Goal: Transaction & Acquisition: Purchase product/service

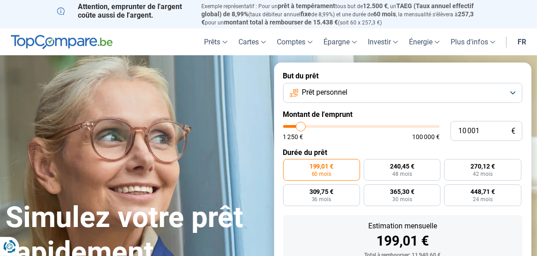
type input "10 750"
type input "10750"
type input "11 250"
type input "11250"
type input "11 750"
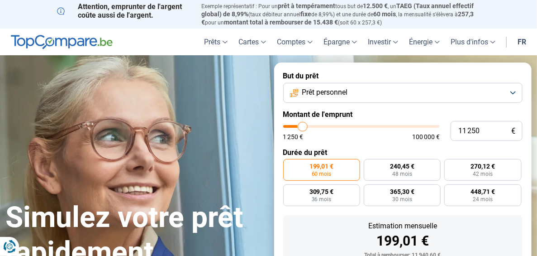
type input "11750"
type input "12 750"
type input "12750"
type input "13 750"
type input "13750"
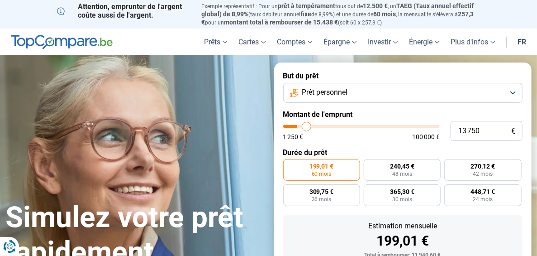
type input "15 000"
type input "15000"
type input "15 750"
type input "15750"
type input "16 250"
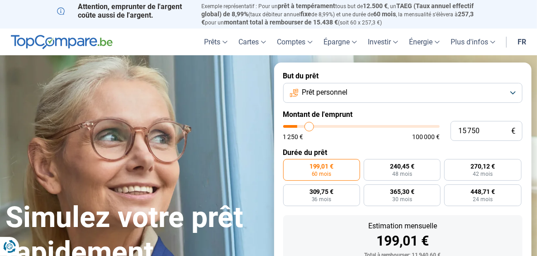
type input "16250"
type input "16 750"
type input "16750"
type input "17 500"
type input "17500"
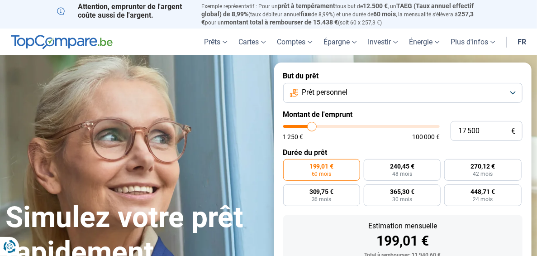
type input "18 500"
type input "18500"
type input "21 000"
type input "21000"
type input "22 750"
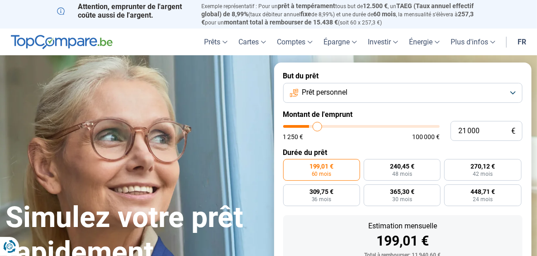
type input "22750"
type input "23 750"
type input "23750"
type input "24 000"
type input "24000"
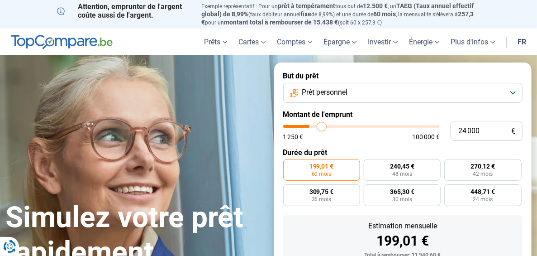
type input "24 250"
type input "24250"
type input "26 250"
type input "26250"
type input "29 250"
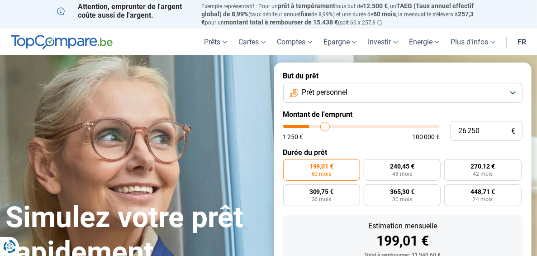
type input "29250"
type input "33 250"
type input "33250"
type input "35 250"
type input "35250"
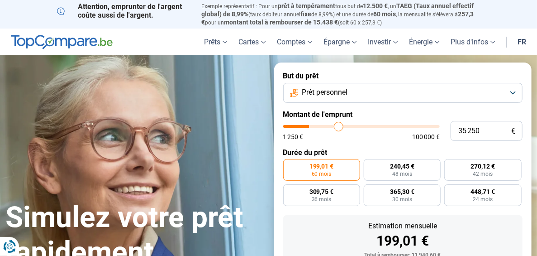
type input "35 750"
type input "35750"
type input "36 250"
type input "36250"
type input "37 000"
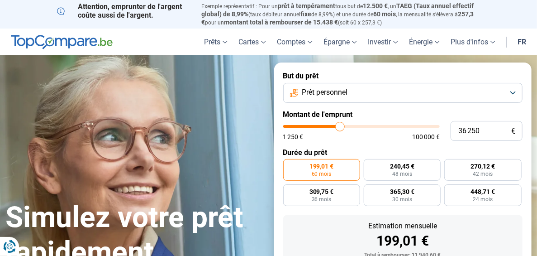
type input "37000"
type input "37 250"
type input "37250"
type input "37 500"
type input "37500"
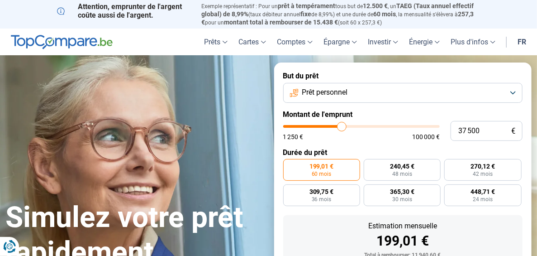
type input "37 750"
type input "37750"
type input "38 000"
type input "38000"
type input "38 250"
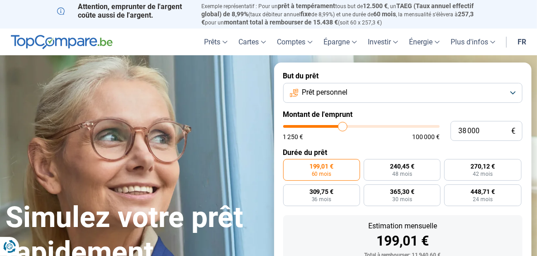
type input "38250"
type input "38 500"
type input "38500"
type input "39 250"
type input "39250"
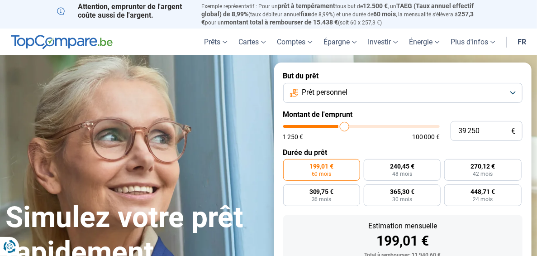
type input "41 000"
type input "41000"
type input "42 500"
type input "42500"
type input "43 500"
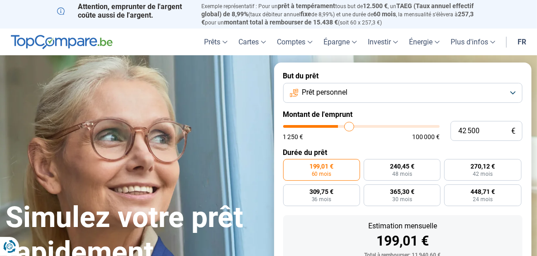
type input "43500"
type input "44 500"
type input "44500"
type input "45 250"
type input "45250"
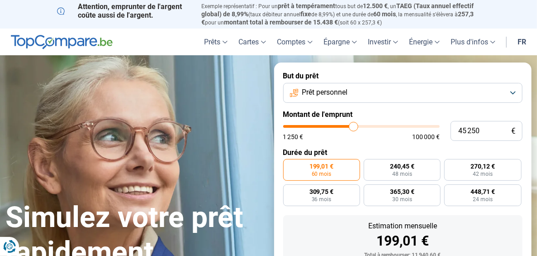
type input "45 500"
drag, startPoint x: 302, startPoint y: 123, endPoint x: 354, endPoint y: 128, distance: 51.8
type input "45500"
click at [354, 128] on input "range" at bounding box center [361, 126] width 157 height 3
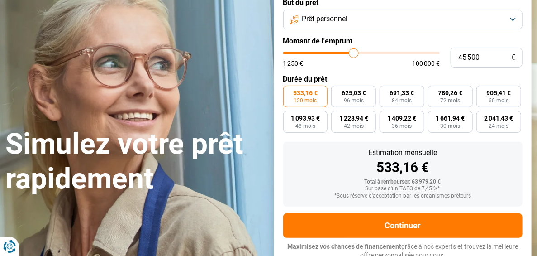
scroll to position [77, 0]
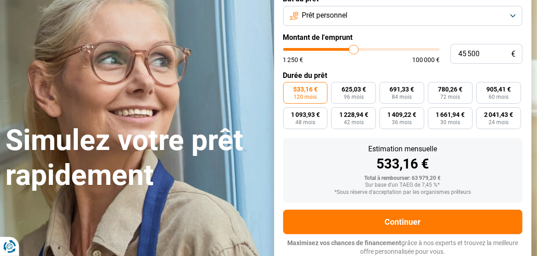
type input "45 000"
type input "45000"
type input "44 750"
type input "44750"
type input "44 250"
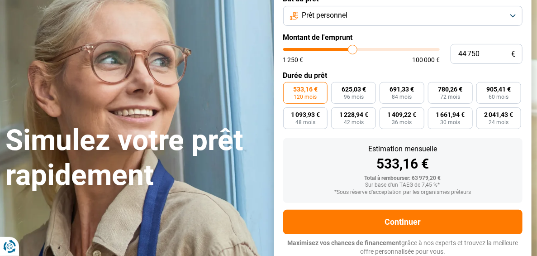
type input "44250"
type input "44 000"
type input "44000"
type input "43 750"
type input "43750"
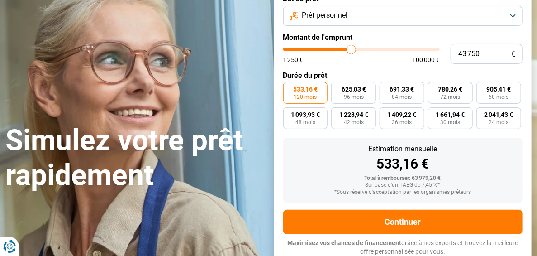
type input "43 500"
type input "43500"
type input "43 250"
type input "43250"
type input "43 000"
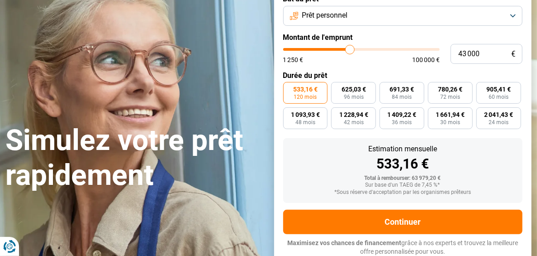
type input "43000"
click at [350, 48] on input "range" at bounding box center [361, 49] width 157 height 3
type input "42 750"
type input "42750"
type input "42 500"
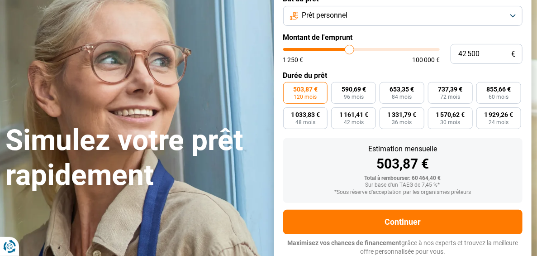
type input "42500"
type input "42 250"
type input "42250"
type input "41 750"
type input "41750"
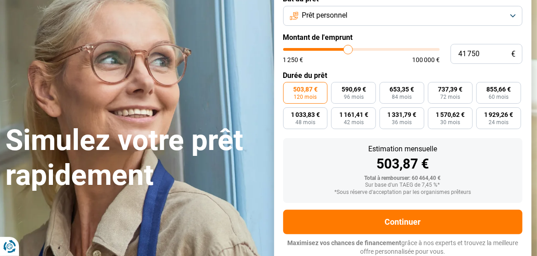
type input "41 500"
type input "41500"
type input "41 250"
type input "41250"
type input "41 000"
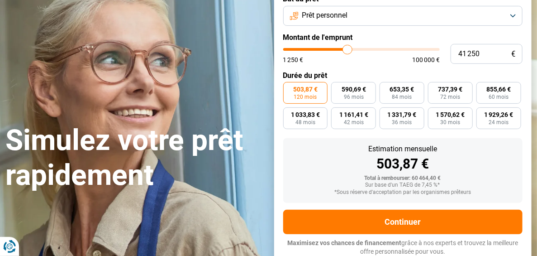
type input "41000"
type input "40 750"
type input "40750"
type input "40 500"
type input "40500"
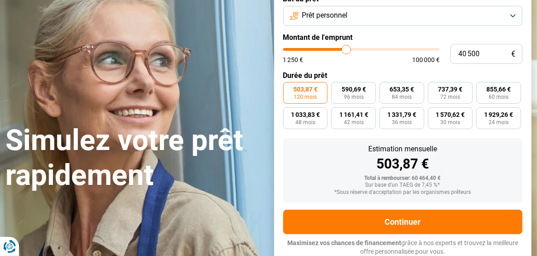
type input "40 000"
type input "40000"
type input "39 750"
type input "39750"
type input "40 000"
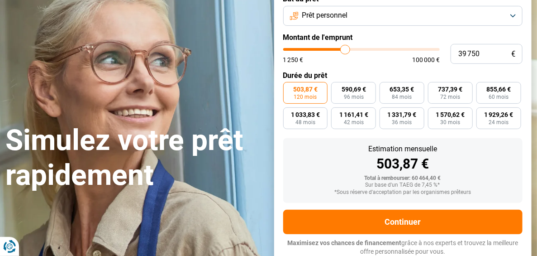
type input "40000"
type input "40 250"
type input "40250"
type input "40 750"
type input "40750"
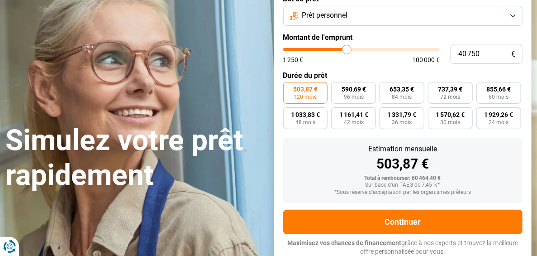
type input "40 250"
type input "40250"
type input "40 000"
type input "40000"
type input "39 750"
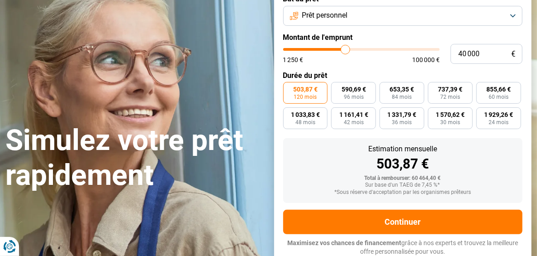
type input "39750"
type input "39 500"
type input "39500"
type input "39 250"
type input "39250"
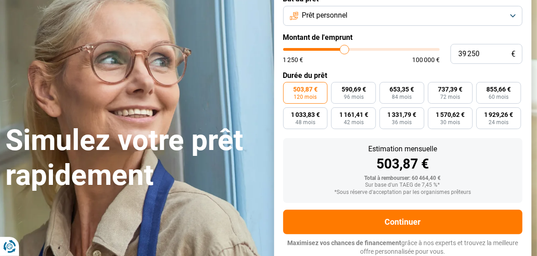
type input "39 500"
type input "39500"
type input "39 750"
drag, startPoint x: 350, startPoint y: 48, endPoint x: 345, endPoint y: 51, distance: 5.3
type input "39750"
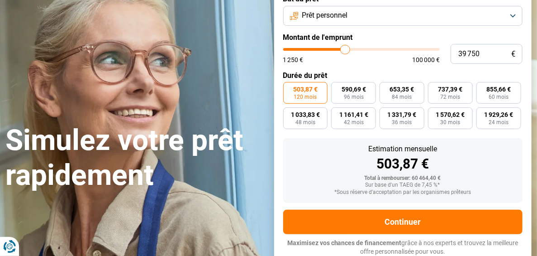
click at [345, 51] on input "range" at bounding box center [361, 49] width 157 height 3
type input "40 000"
type input "40000"
type input "40 250"
type input "40250"
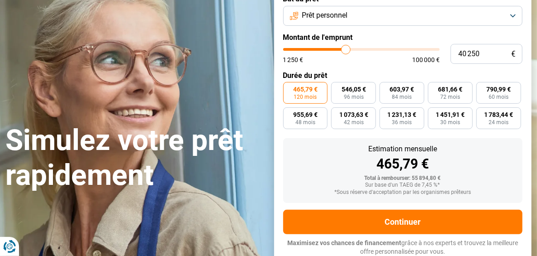
click at [346, 51] on input "range" at bounding box center [361, 49] width 157 height 3
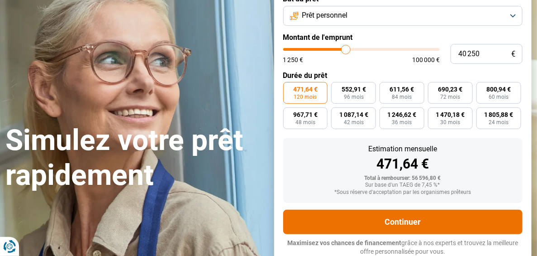
click at [399, 218] on button "Continuer" at bounding box center [403, 221] width 240 height 24
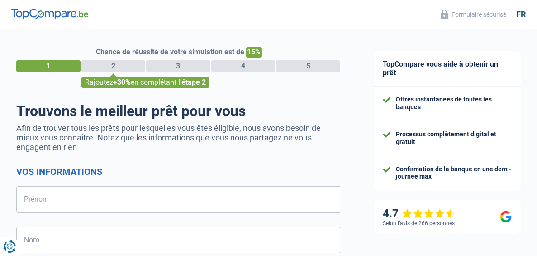
select select "32"
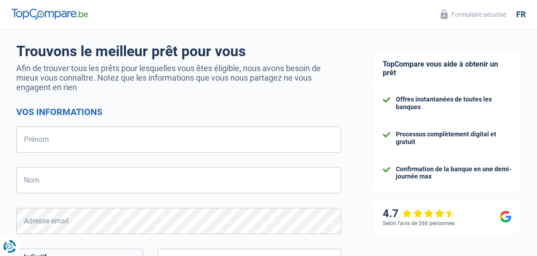
scroll to position [62, 0]
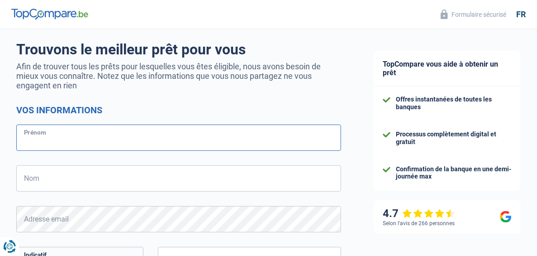
click at [87, 140] on input "Prénom" at bounding box center [178, 137] width 325 height 26
type input "Denis"
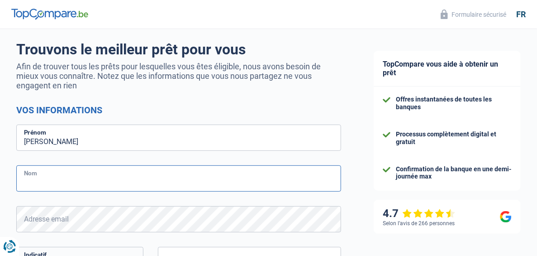
type input "Rutten"
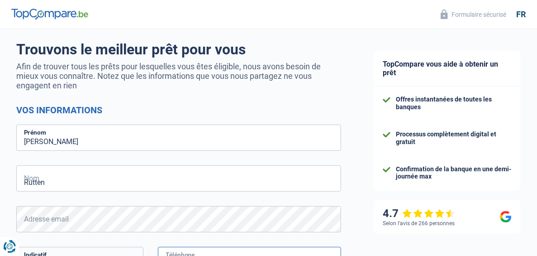
type input "478249814"
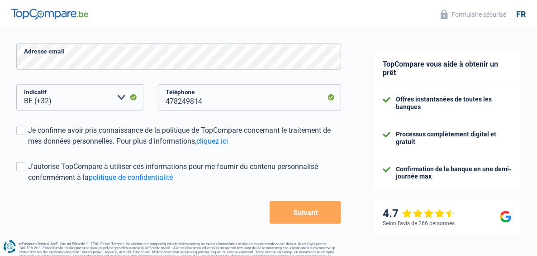
scroll to position [229, 0]
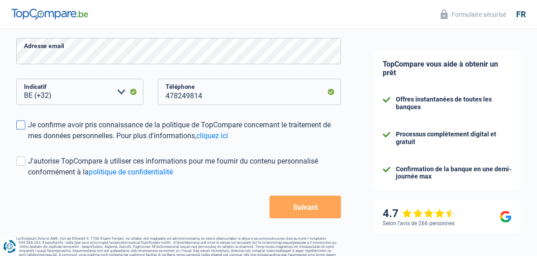
click at [20, 124] on span at bounding box center [20, 124] width 9 height 9
click at [28, 141] on input "Je confirme avoir pris connaissance de la politique de TopCompare concernant le…" at bounding box center [28, 141] width 0 height 0
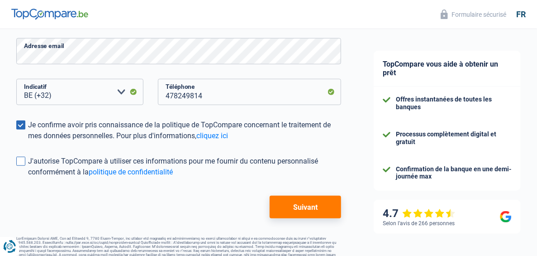
click at [24, 160] on span at bounding box center [20, 161] width 9 height 9
click at [28, 177] on input "J'autorise TopCompare à utiliser ces informations pour me fournir du contenu pe…" at bounding box center [28, 177] width 0 height 0
click at [311, 204] on button "Suivant" at bounding box center [305, 206] width 71 height 23
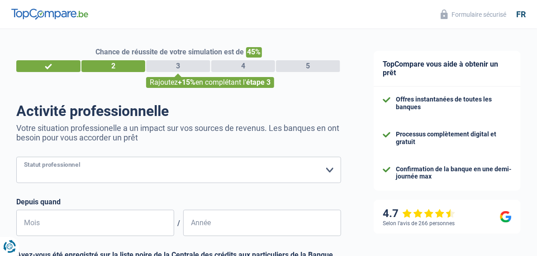
click at [329, 168] on select "Ouvrier Employé privé Employé public Invalide Indépendant Pensionné Chômeur Mut…" at bounding box center [178, 170] width 325 height 26
select select "privateEmployee"
click at [16, 157] on select "Ouvrier Employé privé Employé public Invalide Indépendant Pensionné Chômeur Mut…" at bounding box center [178, 170] width 325 height 26
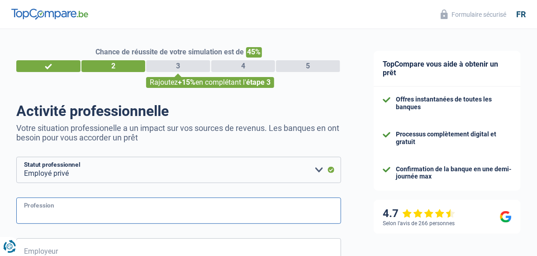
click at [176, 210] on input "Profession" at bounding box center [178, 210] width 325 height 26
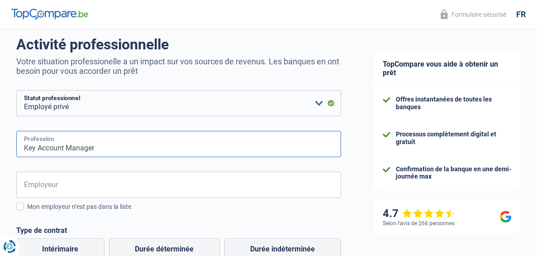
scroll to position [135, 0]
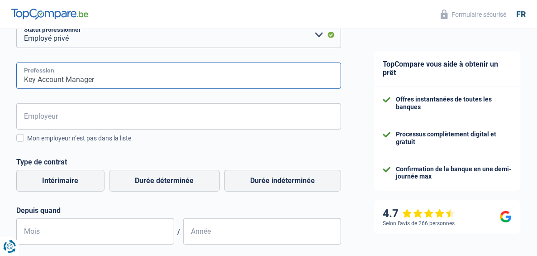
type input "Key Account Manager"
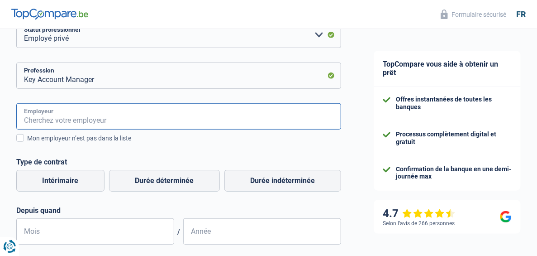
click at [97, 119] on input "Employeur" at bounding box center [178, 116] width 325 height 26
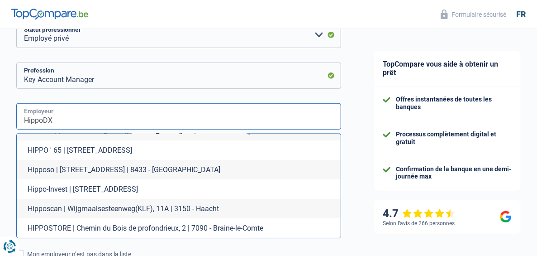
scroll to position [109, 0]
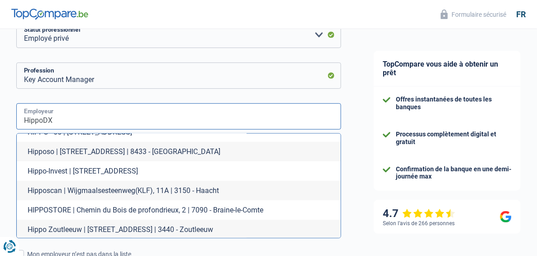
click at [56, 117] on input "HippoDX" at bounding box center [178, 116] width 325 height 26
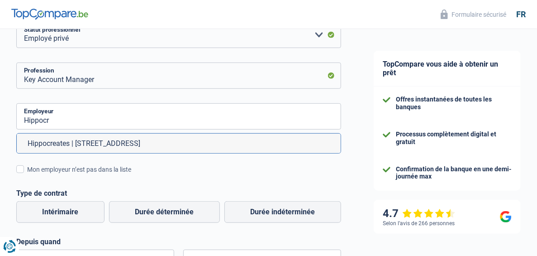
click at [57, 143] on li "Hippocreates | Kempische steenweg, 303 | 3500 - Hasselt" at bounding box center [179, 142] width 324 height 19
type input "Hippocreates | Kempische steenweg, 303 | 3500 - Hasselt"
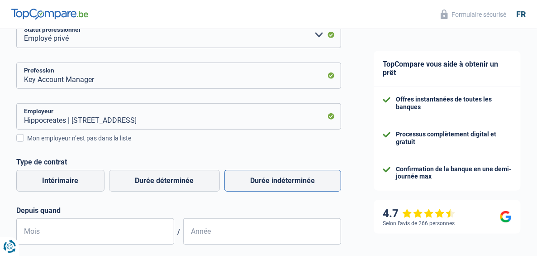
click at [287, 180] on label "Durée indéterminée" at bounding box center [282, 181] width 117 height 22
click at [287, 180] on input "Durée indéterminée" at bounding box center [282, 181] width 117 height 22
radio input "true"
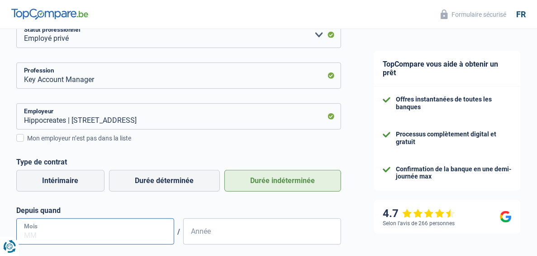
click at [60, 234] on input "Mois" at bounding box center [95, 231] width 158 height 26
type input "3"
type input "03"
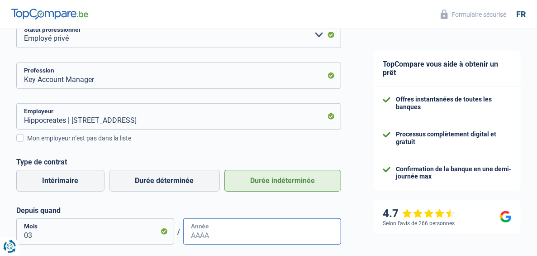
click at [214, 235] on input "Année" at bounding box center [262, 231] width 158 height 26
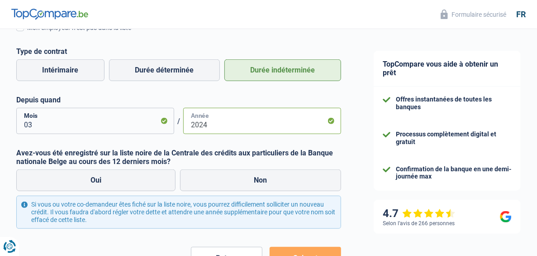
scroll to position [247, 0]
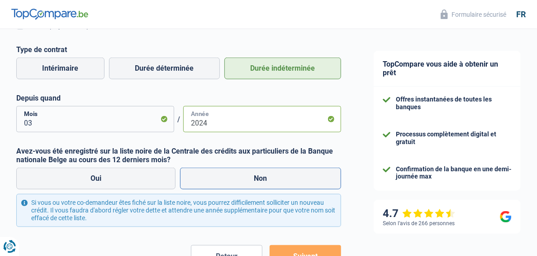
type input "2024"
click at [216, 178] on label "Non" at bounding box center [260, 178] width 161 height 22
click at [216, 178] on input "Non" at bounding box center [260, 178] width 161 height 22
radio input "true"
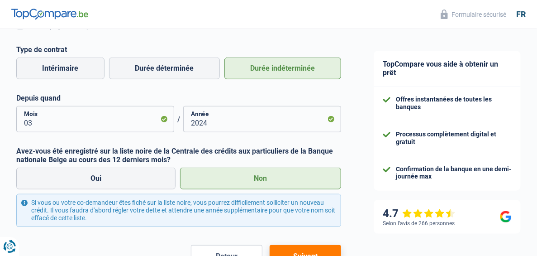
click at [304, 249] on button "Suivant" at bounding box center [305, 256] width 71 height 23
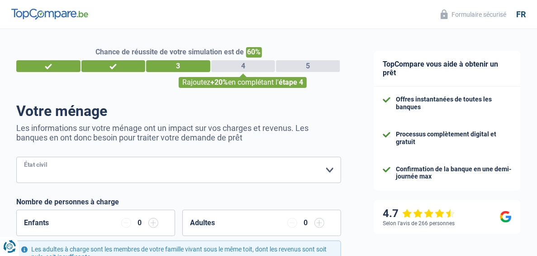
click at [329, 168] on select "Célibataire Marié(e) Cohabitant(e) légal(e) Divorcé(e) Veuf(ve) Séparé (de fait…" at bounding box center [178, 170] width 325 height 26
select select "married"
click at [16, 157] on select "Célibataire Marié(e) Cohabitant(e) légal(e) Divorcé(e) Veuf(ve) Séparé (de fait…" at bounding box center [178, 170] width 325 height 26
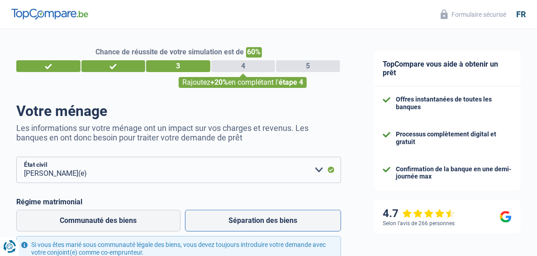
click at [247, 222] on label "Séparation des biens" at bounding box center [263, 220] width 156 height 22
click at [247, 222] on input "Séparation des biens" at bounding box center [263, 220] width 156 height 22
radio input "true"
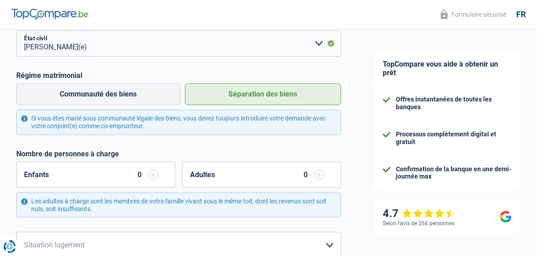
scroll to position [130, 0]
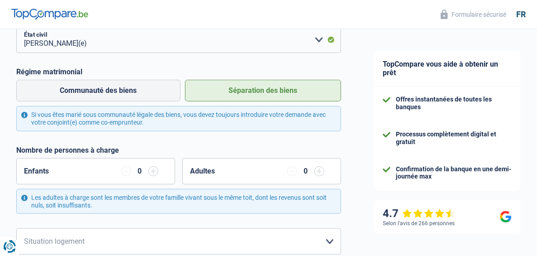
click at [154, 171] on input "button" at bounding box center [153, 171] width 10 height 10
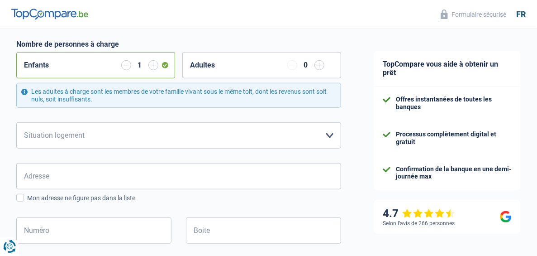
scroll to position [245, 0]
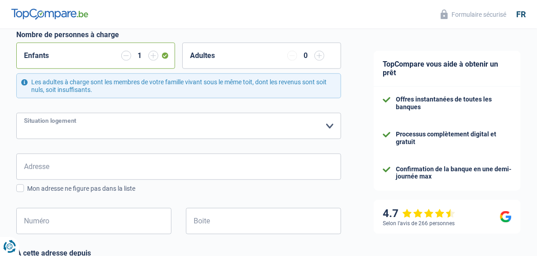
click at [190, 129] on select "Locataire Propriétaire avec prêt hypothécaire Propriétaire sans prêt hypothécai…" at bounding box center [178, 126] width 325 height 26
select select "rents"
click at [16, 113] on select "Locataire Propriétaire avec prêt hypothécaire Propriétaire sans prêt hypothécai…" at bounding box center [178, 126] width 325 height 26
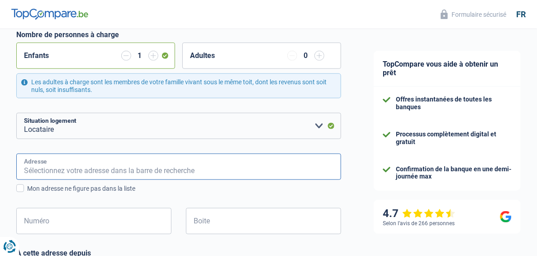
click at [55, 166] on input "Adresse" at bounding box center [178, 166] width 325 height 26
type input "13 Baudouinthier"
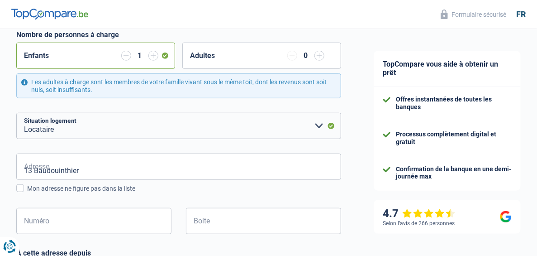
type input "Belgique"
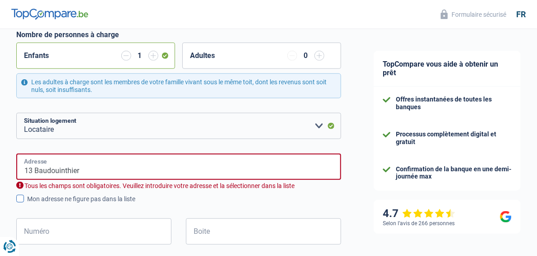
type input "Belgique"
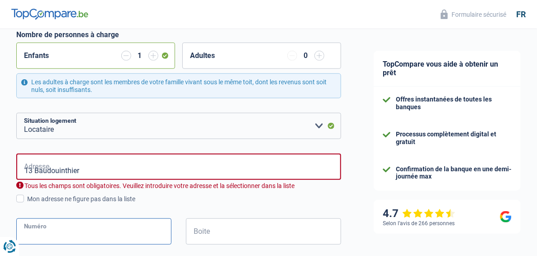
click at [137, 226] on input "Numéro" at bounding box center [93, 231] width 155 height 26
type input "13"
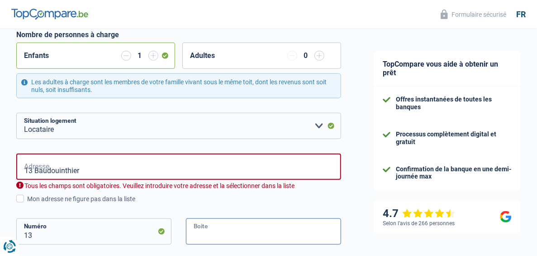
click at [253, 228] on input "Boite" at bounding box center [263, 231] width 155 height 26
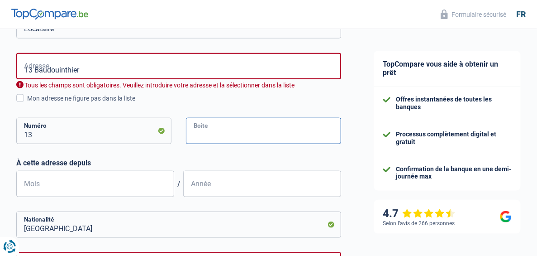
scroll to position [352, 0]
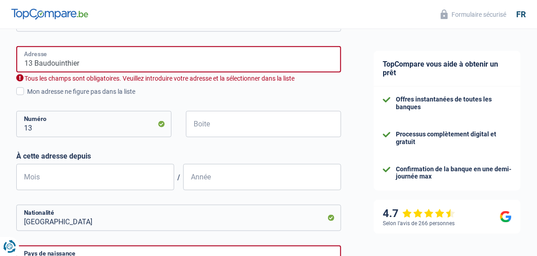
click at [127, 59] on input "13 Baudouinthier" at bounding box center [178, 59] width 325 height 26
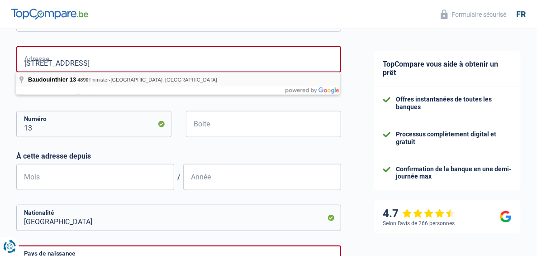
type input "Baudouinthier, 4890, Thimister-Clermont, BE"
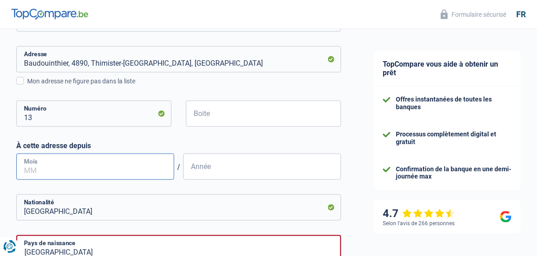
click at [107, 160] on input "Mois" at bounding box center [95, 166] width 158 height 26
type input "12"
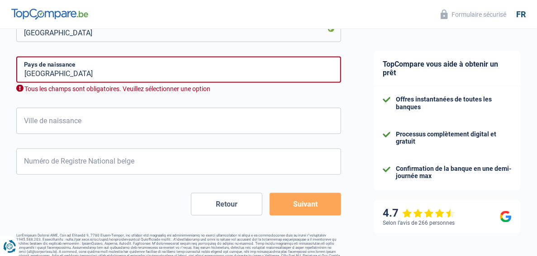
scroll to position [539, 0]
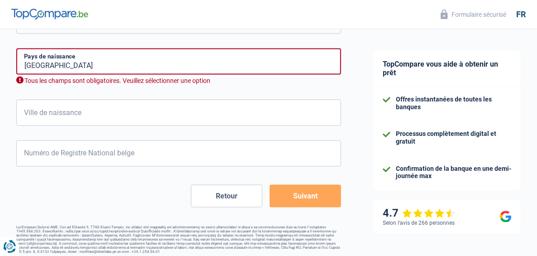
type input "2023"
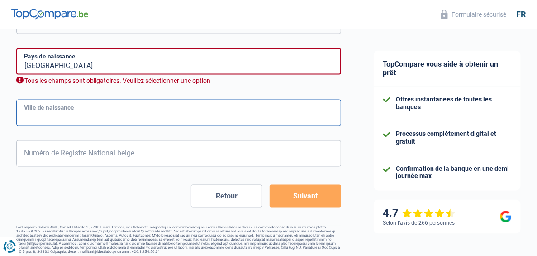
click at [105, 111] on input "Ville de naissance" at bounding box center [178, 113] width 325 height 26
type input "Liege"
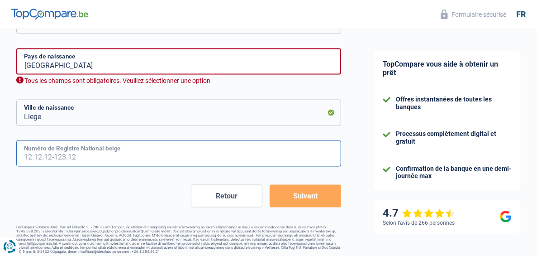
click at [154, 152] on input "Numéro de Registre National belge" at bounding box center [178, 153] width 325 height 26
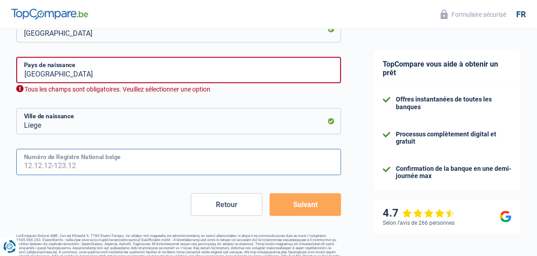
scroll to position [545, 0]
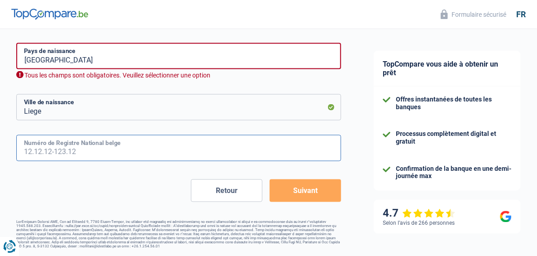
click at [93, 151] on input "Numéro de Registre National belge" at bounding box center [178, 148] width 325 height 26
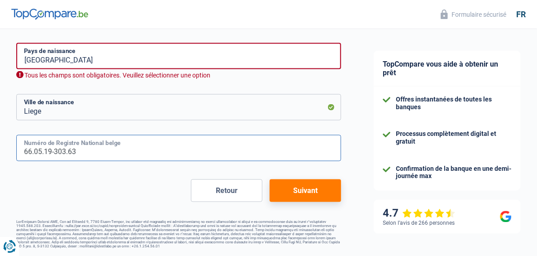
type input "66.05.19-303.63"
click at [306, 188] on button "Suivant" at bounding box center [305, 190] width 71 height 23
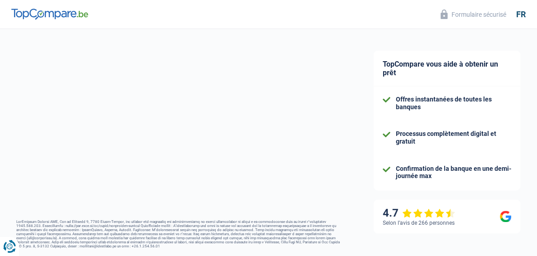
select select "familyAllowances"
select select "netSalary"
select select "mealVouchers"
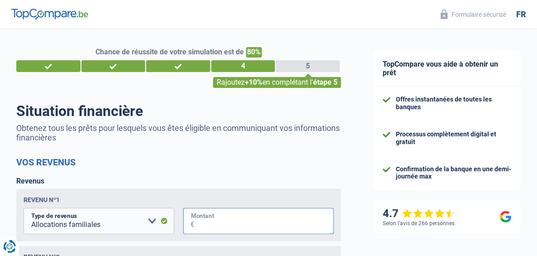
click at [232, 223] on input "Montant" at bounding box center [264, 221] width 139 height 26
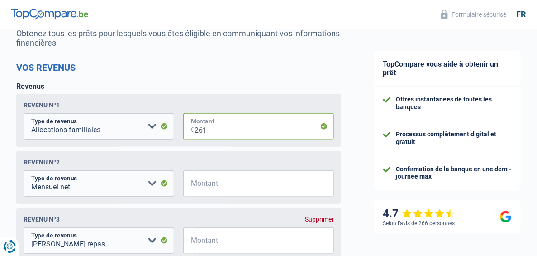
scroll to position [97, 0]
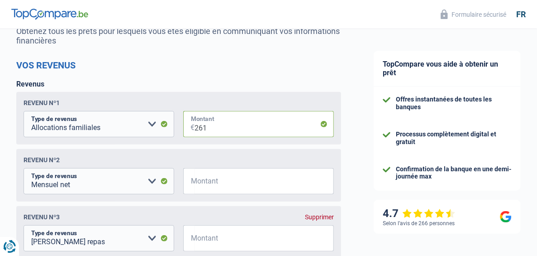
type input "261"
click at [224, 179] on input "Montant" at bounding box center [264, 181] width 139 height 26
type input "3.024"
click at [219, 243] on input "Montant" at bounding box center [264, 238] width 139 height 26
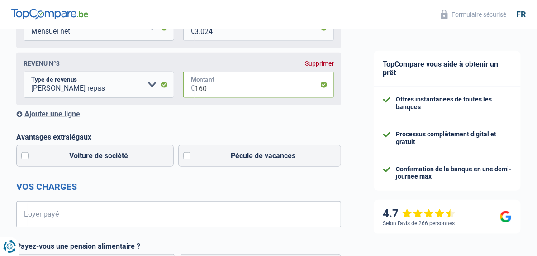
scroll to position [260, 0]
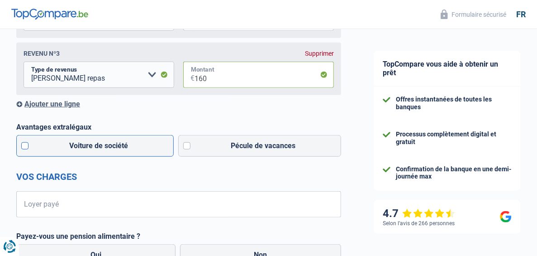
type input "160"
click at [109, 146] on label "Voiture de société" at bounding box center [94, 146] width 157 height 22
click at [109, 146] on input "Voiture de société" at bounding box center [94, 146] width 157 height 22
checkbox input "true"
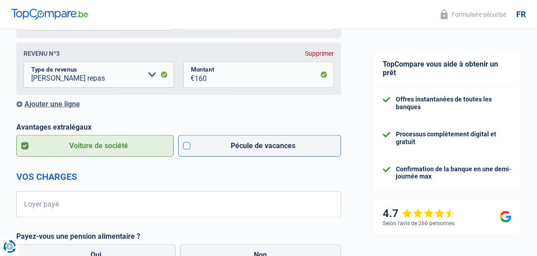
click at [233, 146] on label "Pécule de vacances" at bounding box center [259, 146] width 163 height 22
click at [233, 146] on input "Pécule de vacances" at bounding box center [259, 146] width 163 height 22
checkbox input "true"
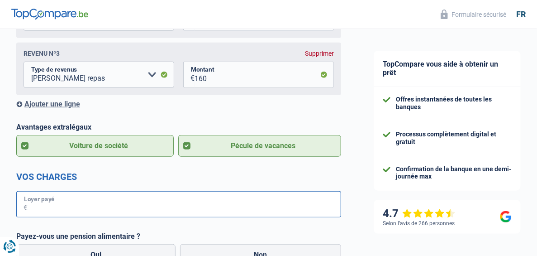
click at [107, 201] on input "Loyer payé" at bounding box center [184, 204] width 313 height 26
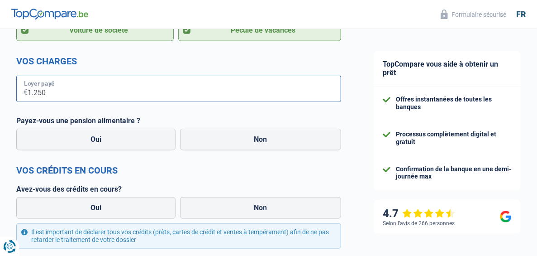
scroll to position [380, 0]
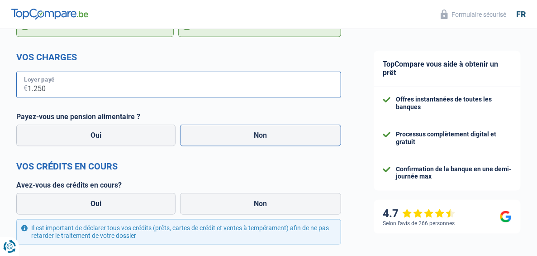
type input "1.250"
click at [241, 137] on label "Non" at bounding box center [260, 135] width 161 height 22
click at [241, 137] on input "Non" at bounding box center [260, 135] width 161 height 22
radio input "true"
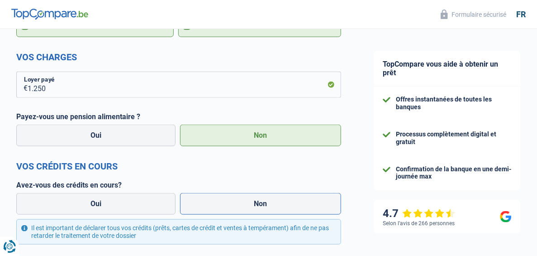
click at [252, 207] on label "Non" at bounding box center [260, 204] width 161 height 22
click at [252, 207] on input "Non" at bounding box center [260, 204] width 161 height 22
radio input "true"
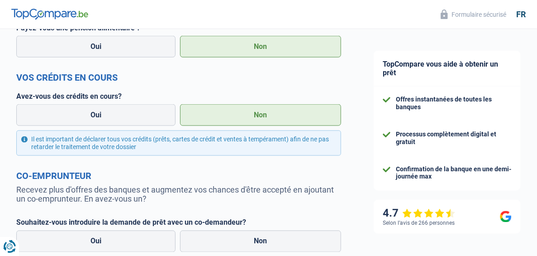
scroll to position [470, 0]
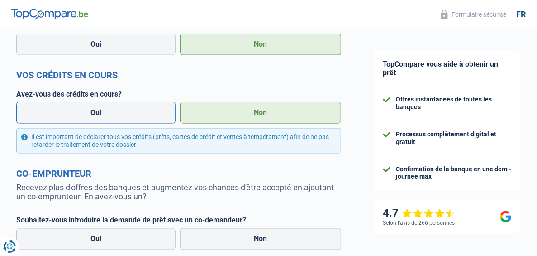
click at [101, 113] on label "Oui" at bounding box center [95, 113] width 159 height 22
click at [101, 113] on input "Oui" at bounding box center [95, 113] width 159 height 22
radio input "true"
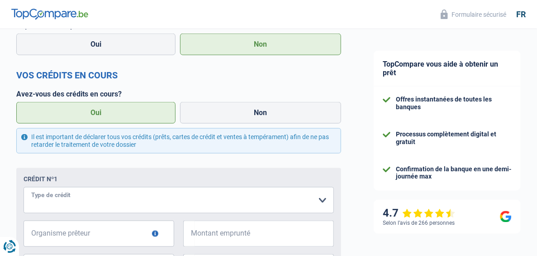
click at [327, 199] on select "Carte ou ouverture de crédit Prêt hypothécaire Vente à tempérament Prêt à tempé…" at bounding box center [179, 200] width 310 height 26
select select "cardOrCredit"
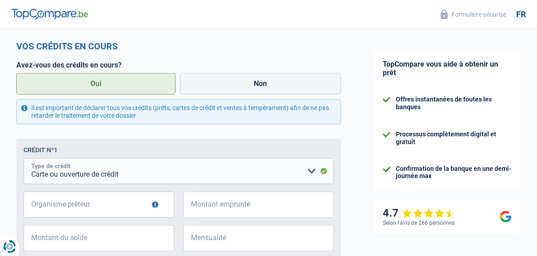
scroll to position [575, 0]
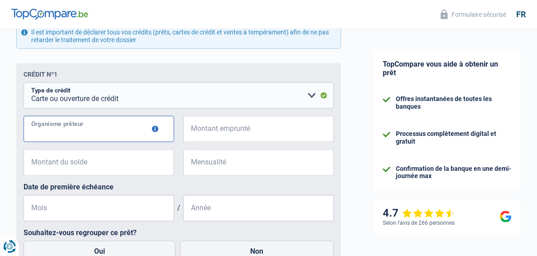
click at [103, 131] on input "Organisme prêteur" at bounding box center [99, 129] width 151 height 26
type input "b"
type input "Belfius"
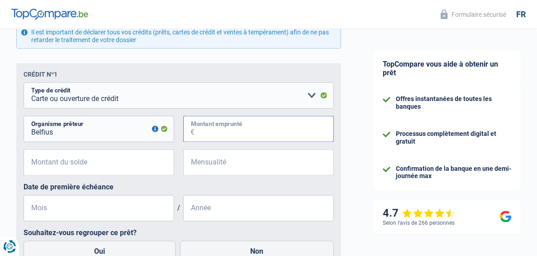
click at [252, 128] on input "Montant emprunté" at bounding box center [264, 129] width 139 height 26
type input "3.000"
click at [231, 251] on label "Non" at bounding box center [257, 252] width 154 height 22
click at [231, 251] on input "Non" at bounding box center [257, 252] width 154 height 22
radio input "true"
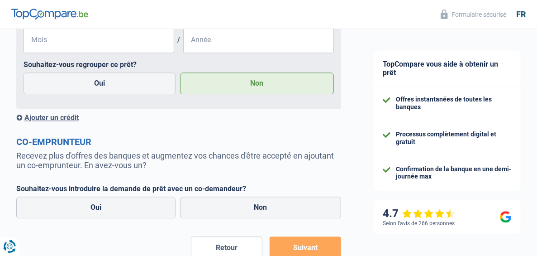
scroll to position [746, 0]
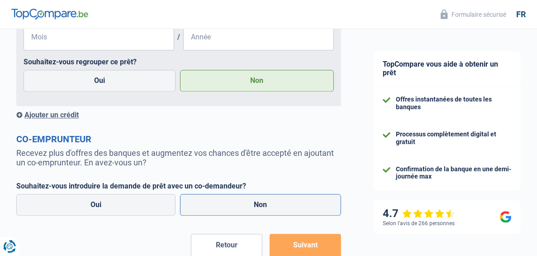
click at [214, 205] on label "Non" at bounding box center [260, 205] width 161 height 22
click at [214, 205] on input "Non" at bounding box center [260, 205] width 161 height 22
radio input "true"
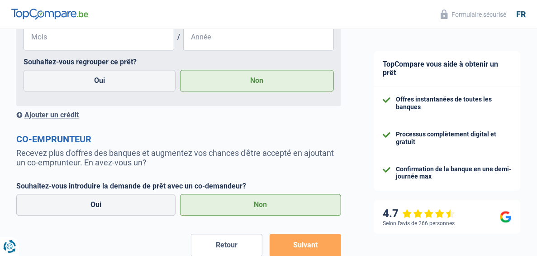
click at [305, 245] on button "Suivant" at bounding box center [305, 244] width 71 height 23
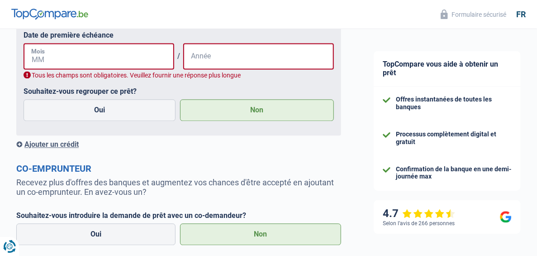
click at [129, 58] on input "Mois" at bounding box center [99, 56] width 151 height 26
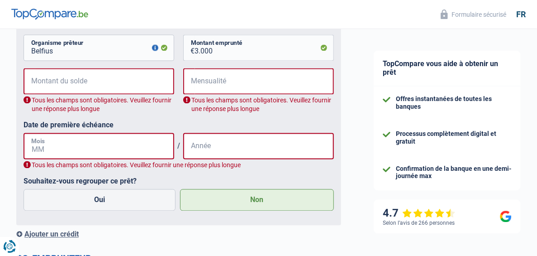
scroll to position [655, 0]
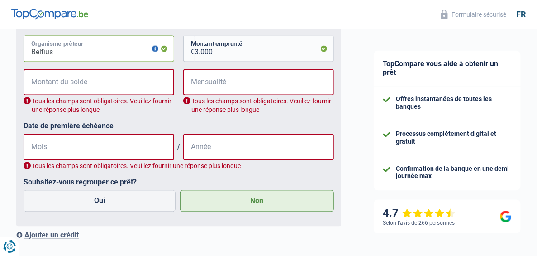
click at [142, 52] on input "Belfius" at bounding box center [99, 49] width 151 height 26
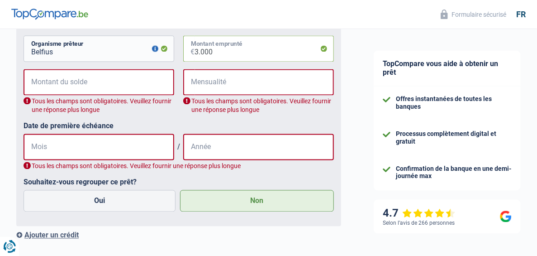
click at [326, 50] on input "3.000" at bounding box center [264, 49] width 139 height 26
type input "3"
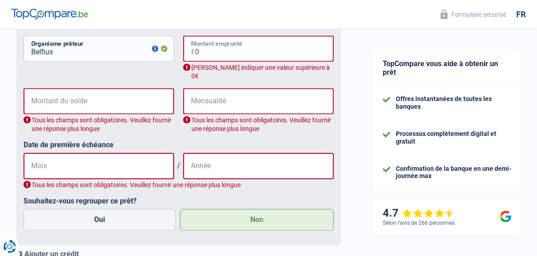
type input "0"
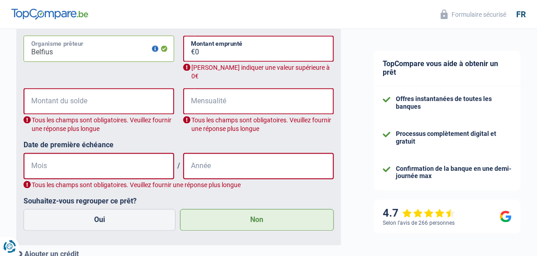
click at [115, 52] on input "Belfius" at bounding box center [99, 49] width 151 height 26
type input "B"
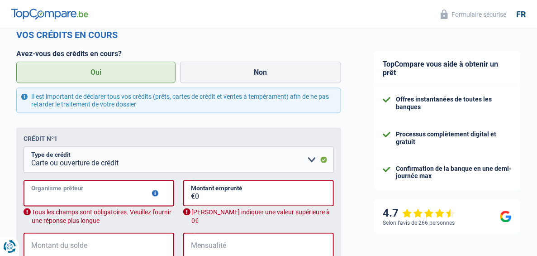
scroll to position [510, 0]
click at [253, 73] on label "Non" at bounding box center [260, 73] width 161 height 22
click at [253, 73] on input "Non" at bounding box center [260, 73] width 161 height 22
radio input "true"
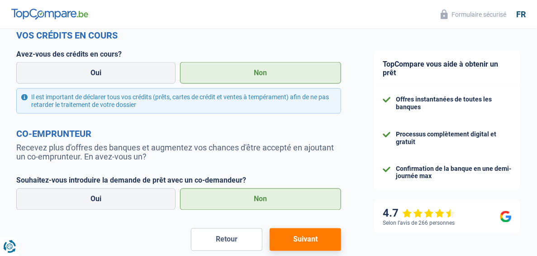
click at [308, 241] on button "Suivant" at bounding box center [305, 239] width 71 height 23
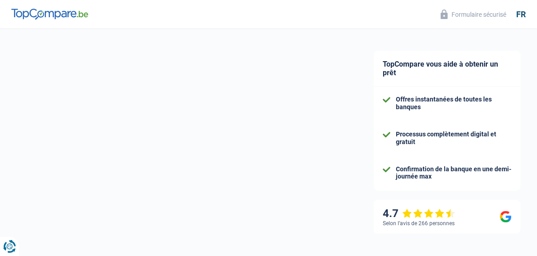
select select "120"
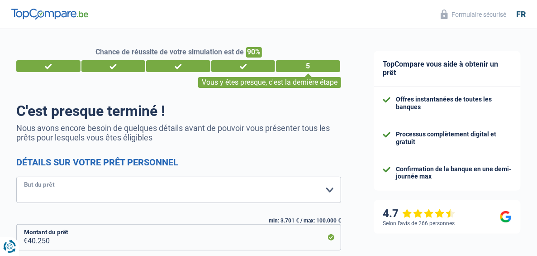
click at [330, 189] on select "Confort maison: meubles, textile, peinture, électroménager, outillage non-profe…" at bounding box center [178, 189] width 325 height 26
select select "study"
click at [16, 177] on select "Confort maison: meubles, textile, peinture, électroménager, outillage non-profe…" at bounding box center [178, 189] width 325 height 26
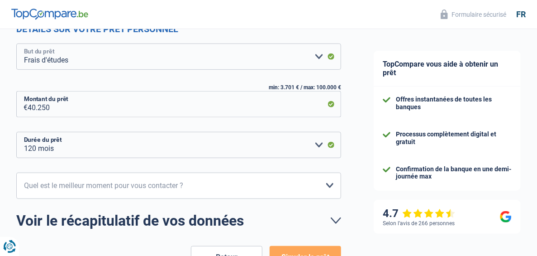
scroll to position [134, 0]
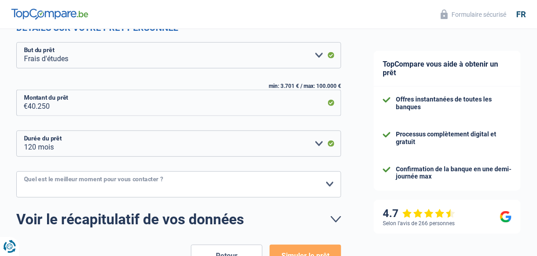
click at [327, 183] on select "10h-12h 12h-14h 14h-16h 16h-18h Veuillez sélectionner une option" at bounding box center [178, 184] width 325 height 26
select select "10-12"
click at [16, 171] on select "10h-12h 12h-14h 14h-16h 16h-18h Veuillez sélectionner une option" at bounding box center [178, 184] width 325 height 26
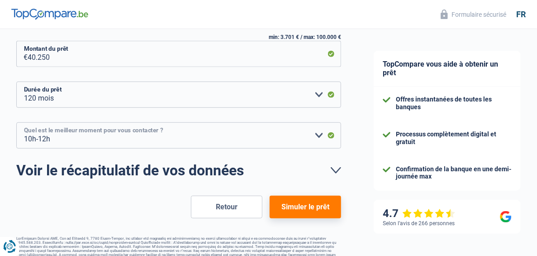
scroll to position [201, 0]
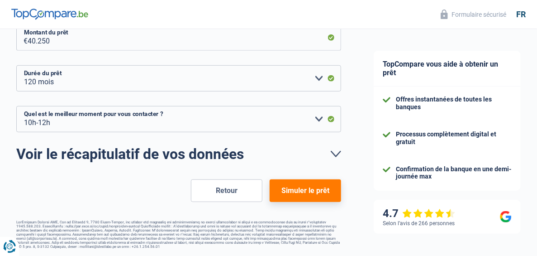
click at [337, 151] on link "Voir le récapitulatif de vos données" at bounding box center [178, 154] width 325 height 14
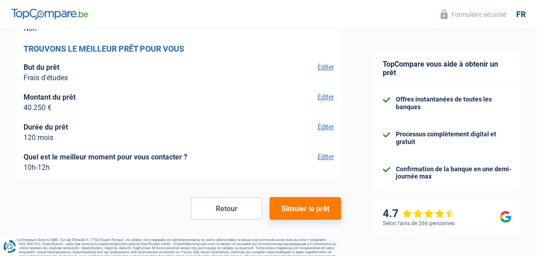
scroll to position [1053, 0]
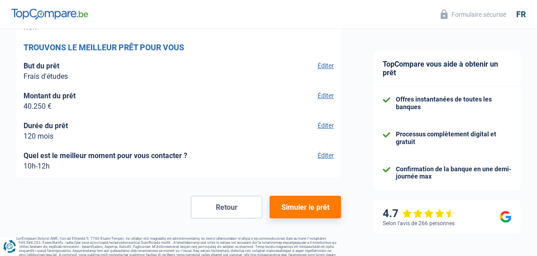
click at [310, 203] on button "Simuler le prêt" at bounding box center [305, 206] width 71 height 23
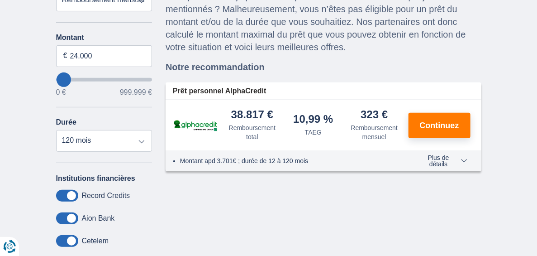
scroll to position [109, 0]
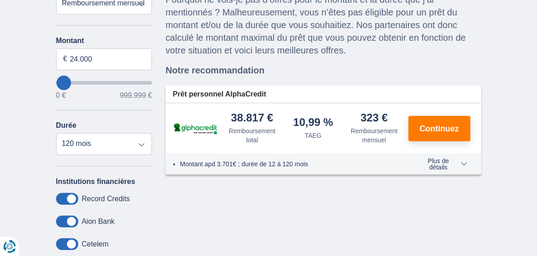
type input "0"
select select "12"
type input "7000"
type input "7.000"
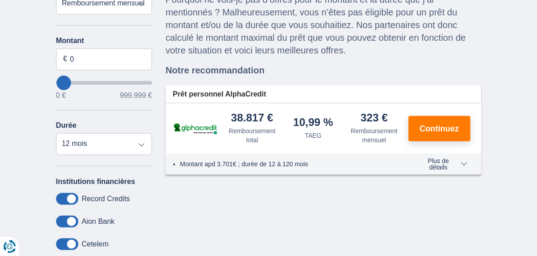
select select "42"
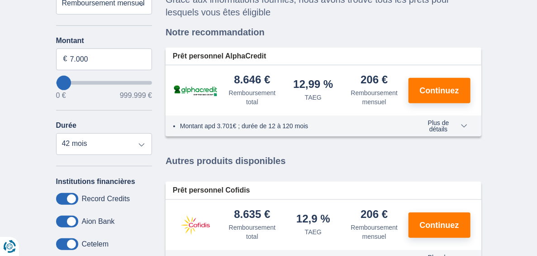
type input "37.000"
type input "45000"
type input "45.000"
select select "120"
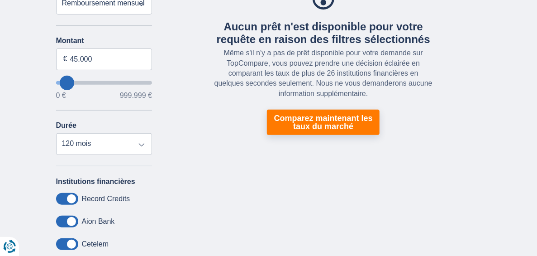
type input "10000"
type input "10.000"
select select "48"
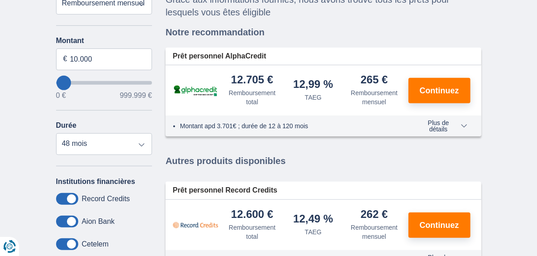
type input "54.000"
type input "54000"
type input "59.000"
type input "62000"
type input "62.000"
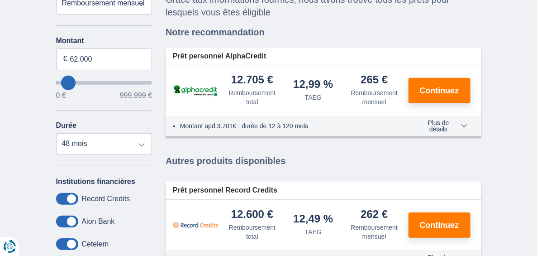
select select "120"
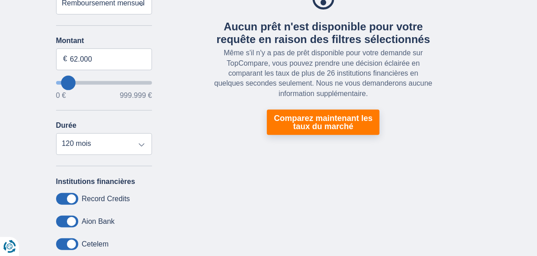
type input "56.000"
type input "56000"
type input "54.000"
type input "51000"
type input "40.000"
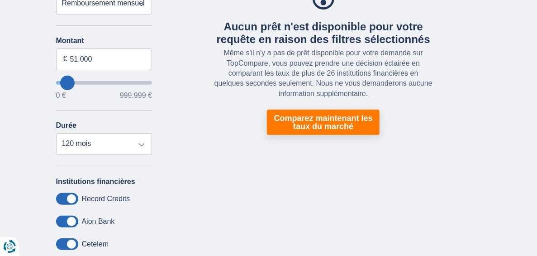
type input "40000"
type input "35.000"
type input "32000"
type input "18.000"
type input "18000"
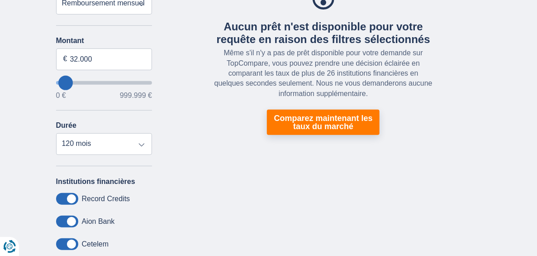
select select "84"
type input "15.000"
type input "15000"
select select "60"
type input "13.000"
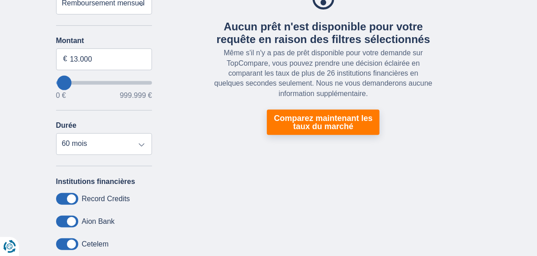
type input "13000"
click at [56, 84] on input "wantToBorrow" at bounding box center [104, 83] width 96 height 4
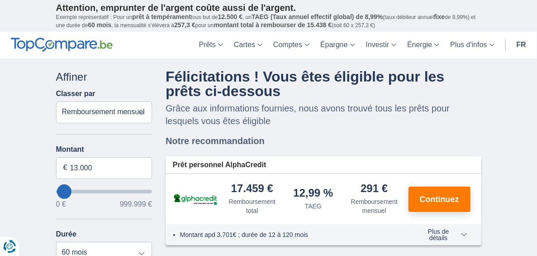
type input "21.000"
type input "35000"
type input "35.000"
select select "120"
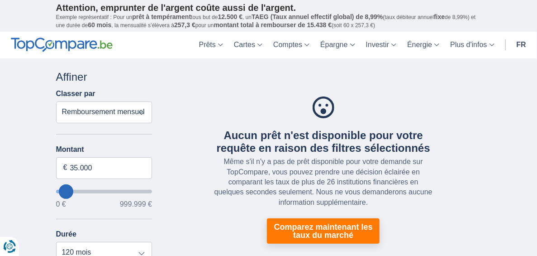
click at [56, 190] on input "wantToBorrow" at bounding box center [104, 192] width 96 height 4
type input "59.000"
type input "59000"
type input "56.000"
type input "56000"
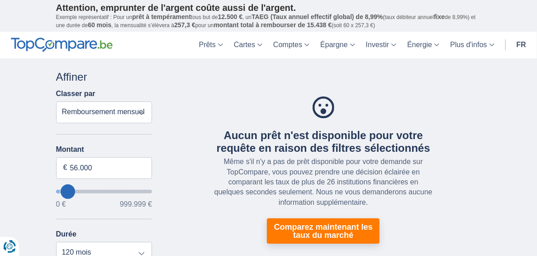
type input "54.000"
type input "54000"
type input "51.000"
type input "51000"
type input "48.000"
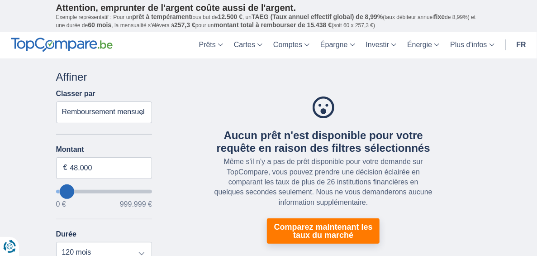
type input "37000"
type input "7.000"
type input "7000"
select select "42"
type input "0"
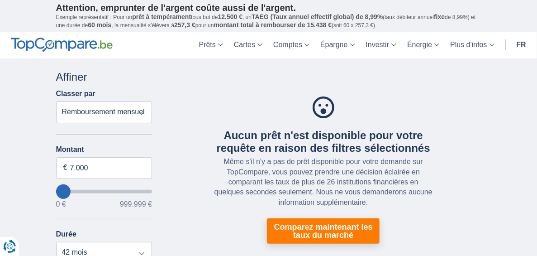
type input "0"
select select "12"
type input "15.000"
type input "29000"
type input "29.000"
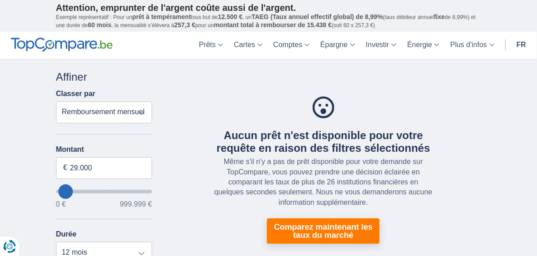
select select "120"
click at [56, 165] on input "29.000" at bounding box center [104, 168] width 96 height 22
type input "24.000"
type input "24000"
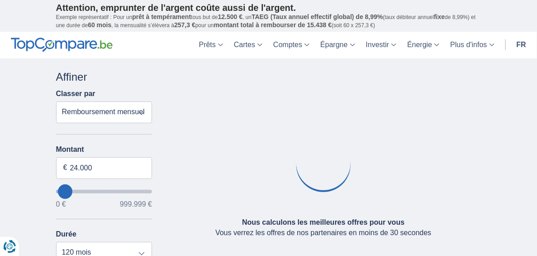
click at [186, 204] on div "Aucun prêt n'est disponible pour votre requête en raison des filtres sélectionn…" at bounding box center [323, 182] width 329 height 226
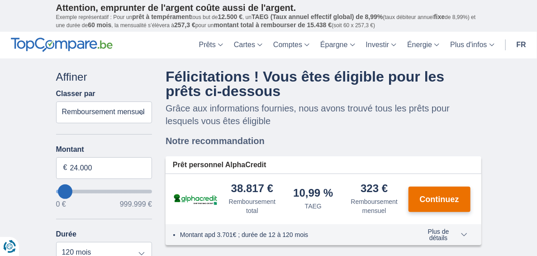
click at [459, 195] on span "Continuez" at bounding box center [439, 199] width 39 height 8
